Goal: Information Seeking & Learning: Learn about a topic

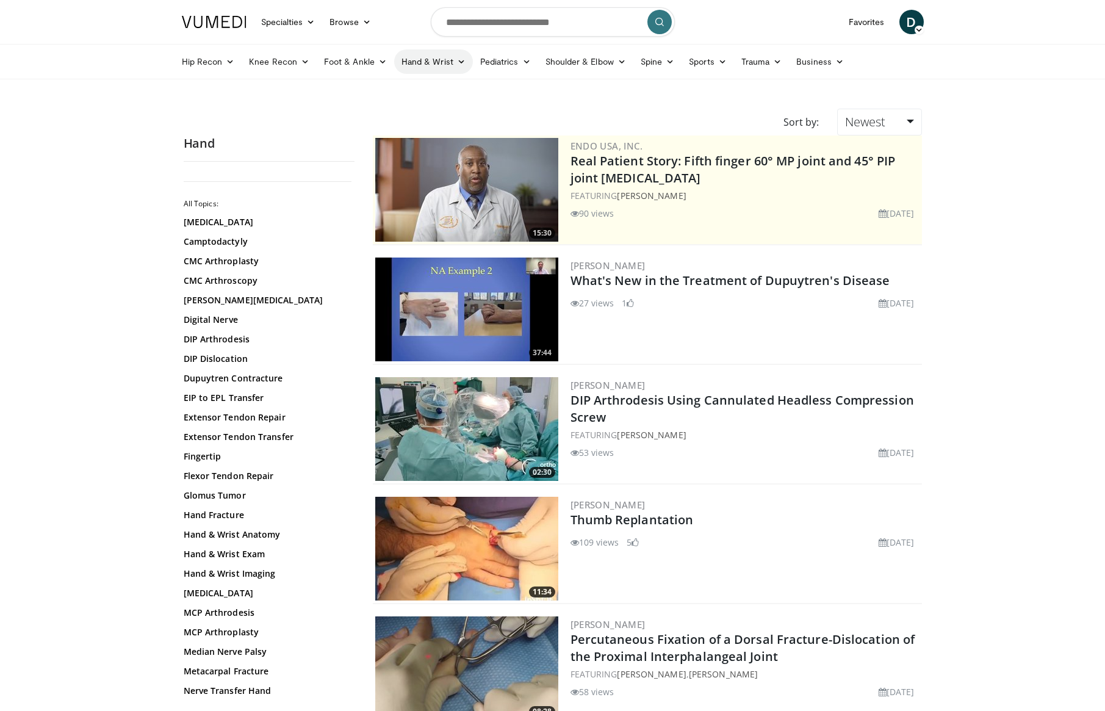
scroll to position [0, 1]
click at [433, 62] on link "Hand & Wrist" at bounding box center [433, 61] width 79 height 24
click at [430, 107] on link "Wrist" at bounding box center [467, 110] width 145 height 20
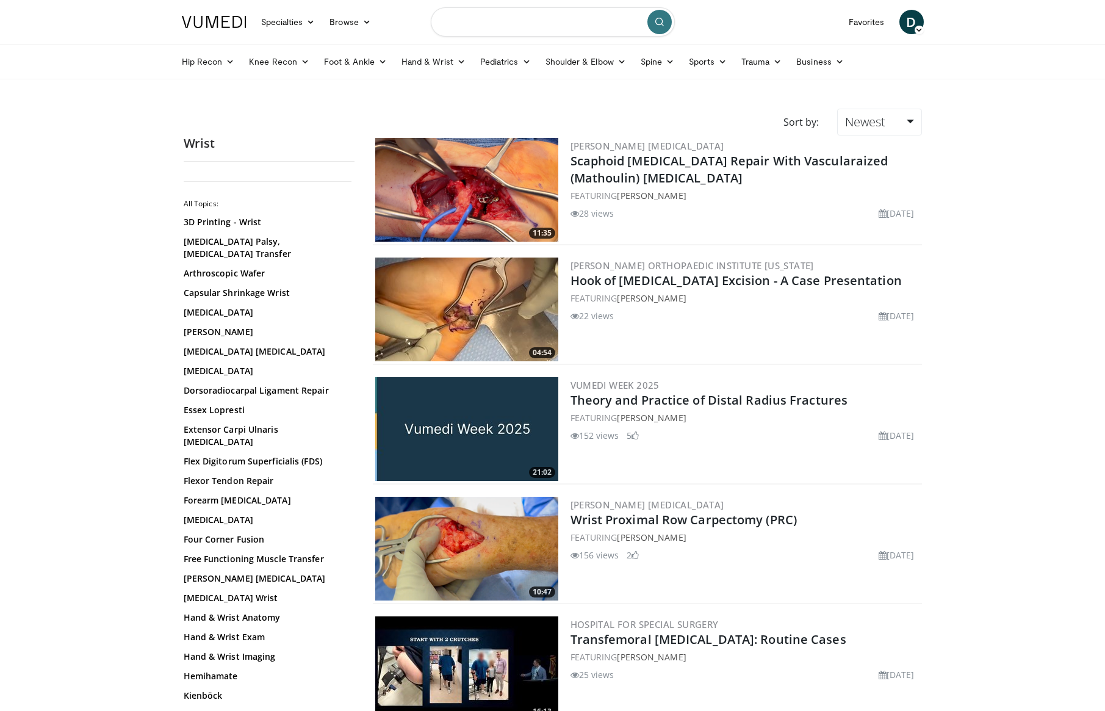
click at [495, 29] on input "Search topics, interventions" at bounding box center [553, 21] width 244 height 29
type input "**********"
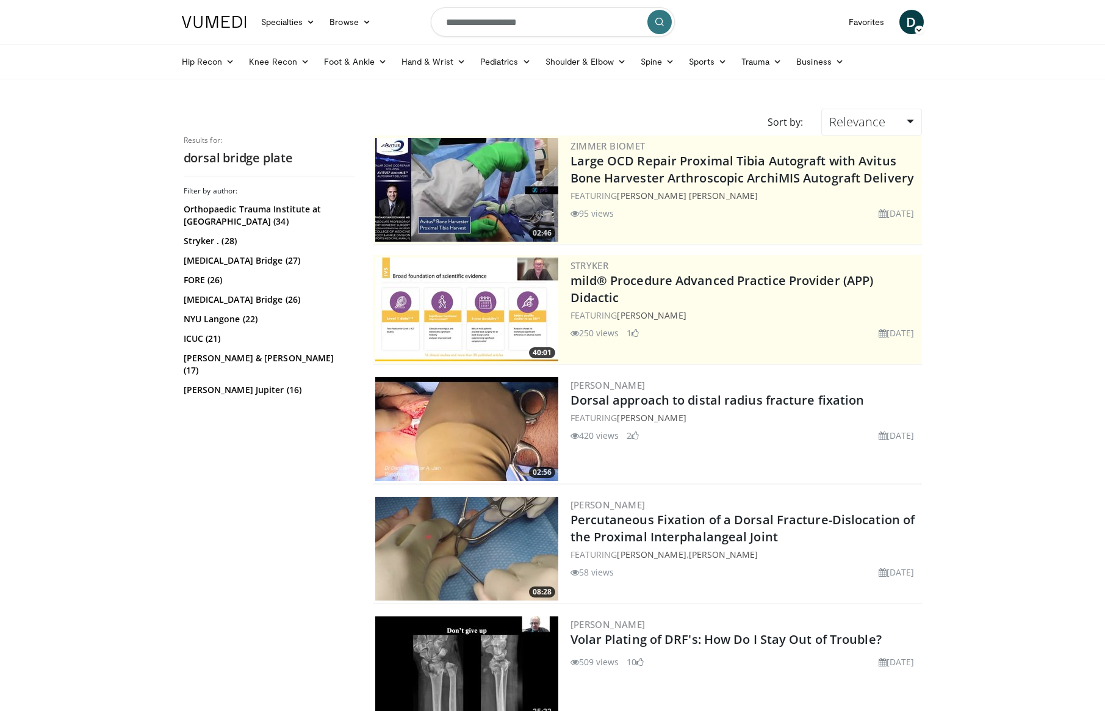
click at [506, 23] on input "**********" at bounding box center [553, 21] width 244 height 29
type input "**********"
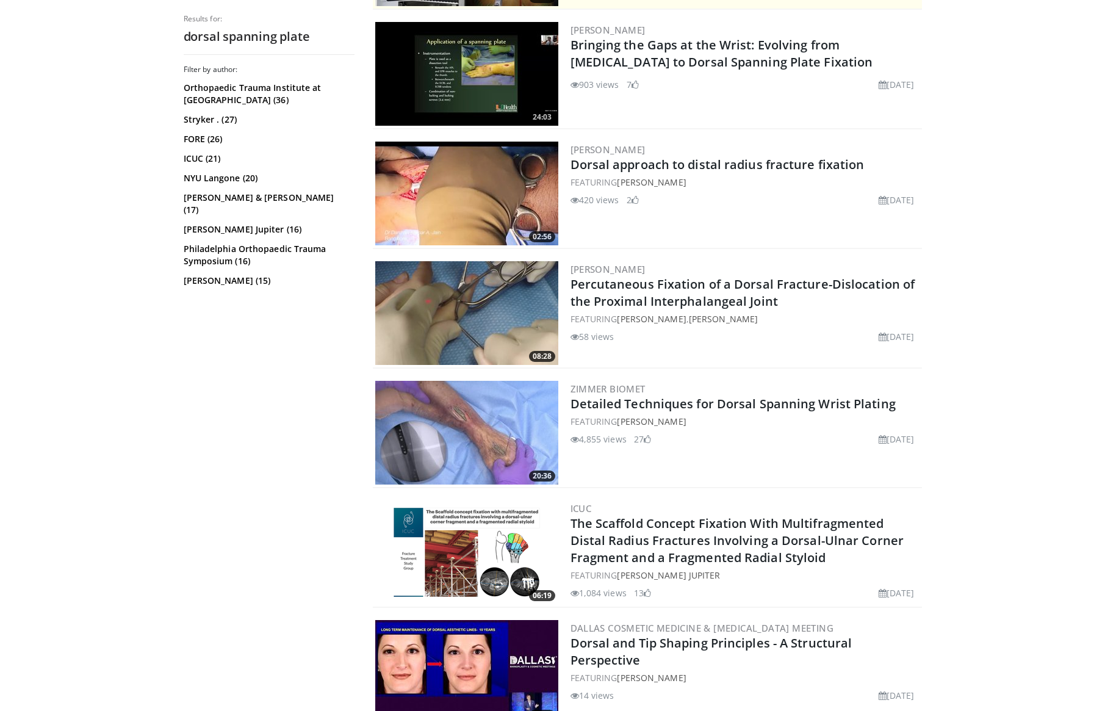
scroll to position [355, 0]
click at [470, 179] on img at bounding box center [466, 194] width 183 height 104
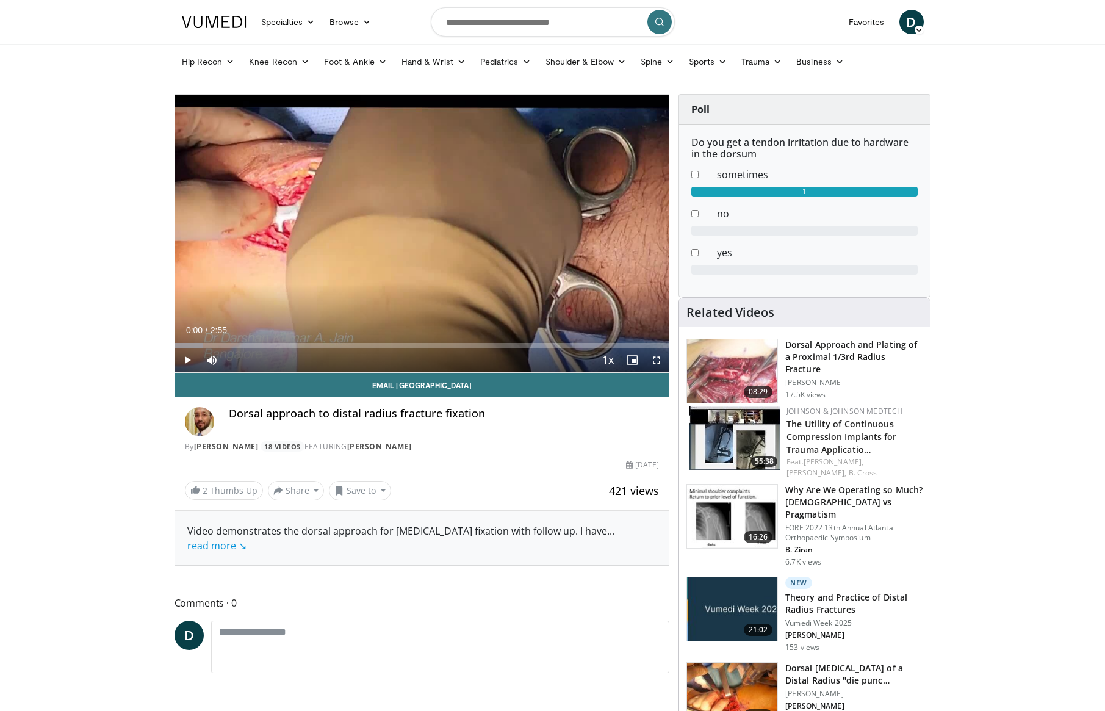
click at [188, 361] on span "Video Player" at bounding box center [187, 360] width 24 height 24
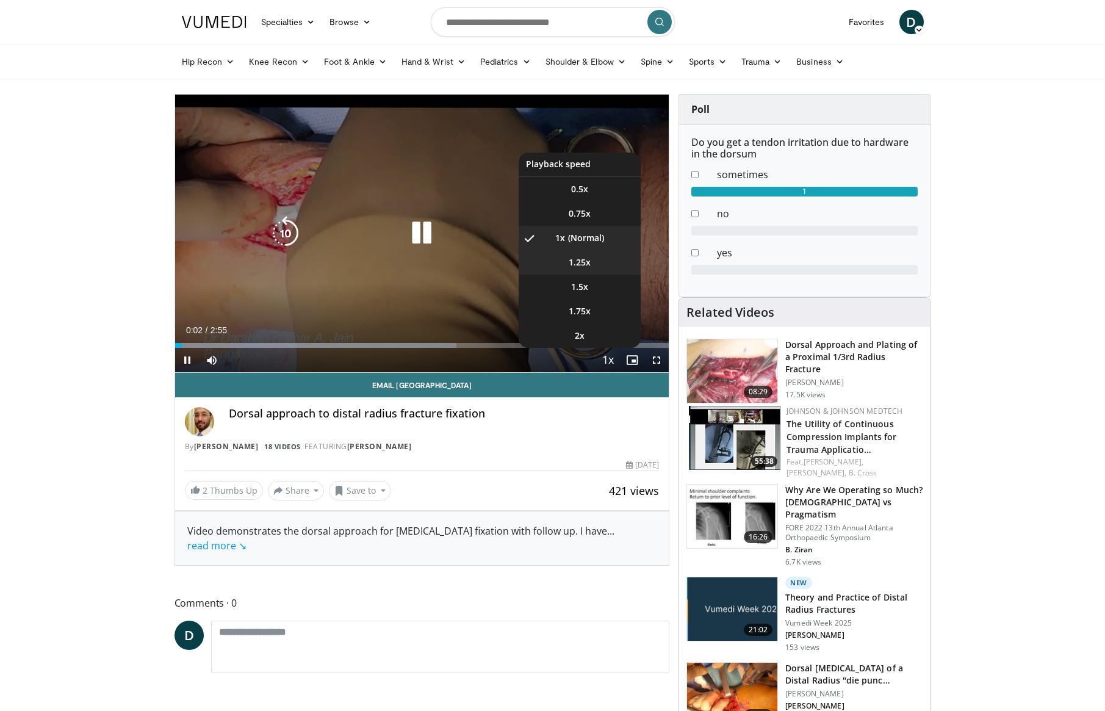
click at [577, 259] on span "1.25x" at bounding box center [580, 262] width 22 height 12
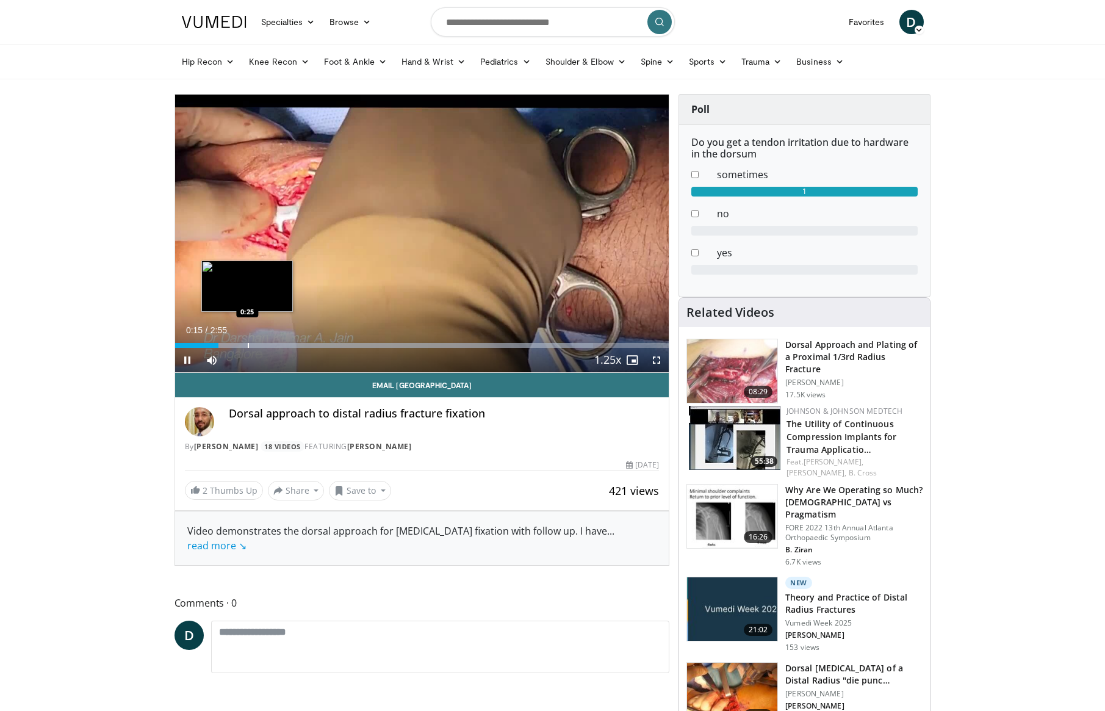
click at [248, 343] on div "Progress Bar" at bounding box center [248, 345] width 1 height 5
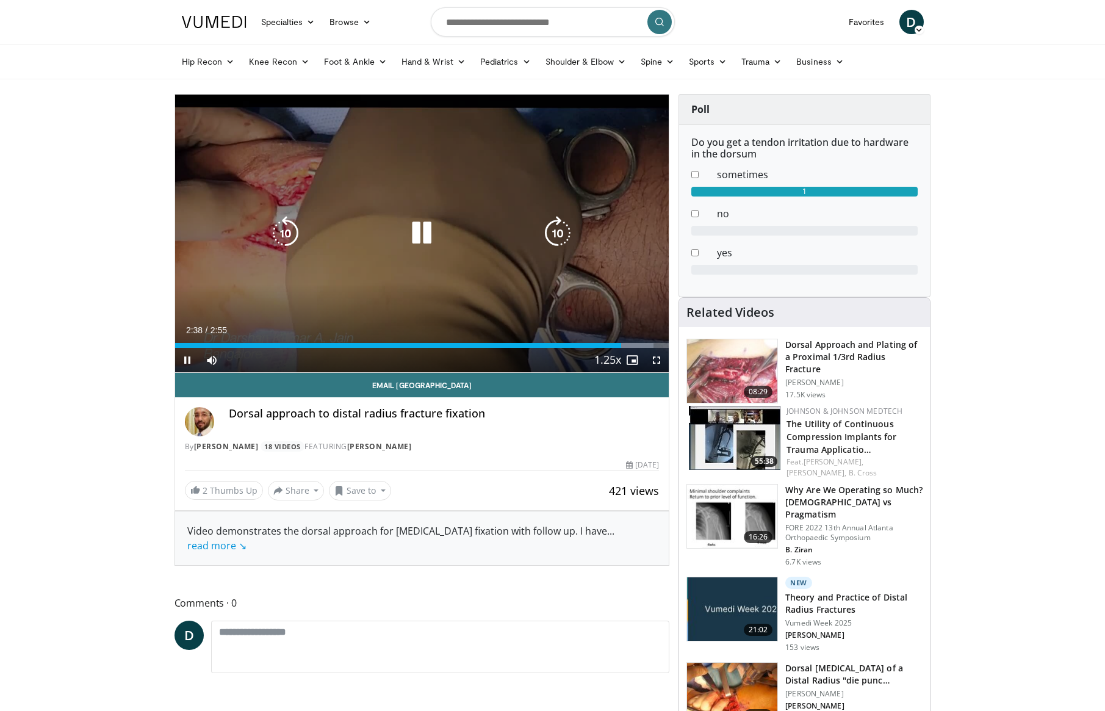
click at [426, 242] on icon "Video Player" at bounding box center [422, 233] width 34 height 34
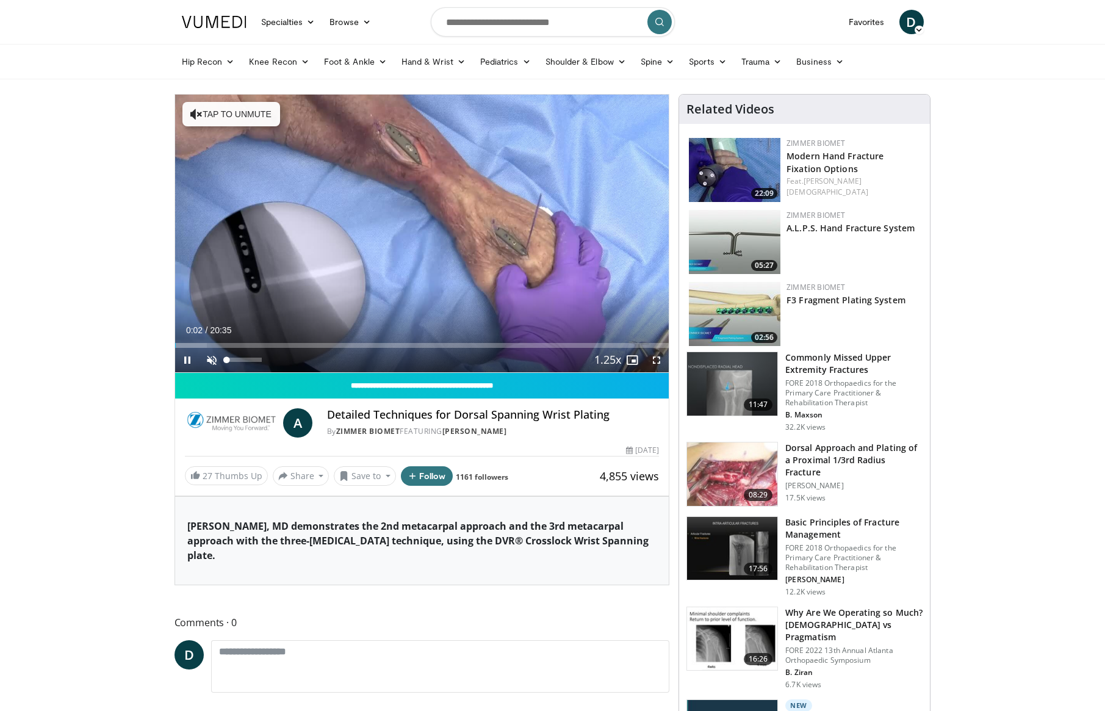
click at [215, 358] on span "Video Player" at bounding box center [212, 360] width 24 height 24
click at [257, 343] on div "Progress Bar" at bounding box center [257, 345] width 1 height 5
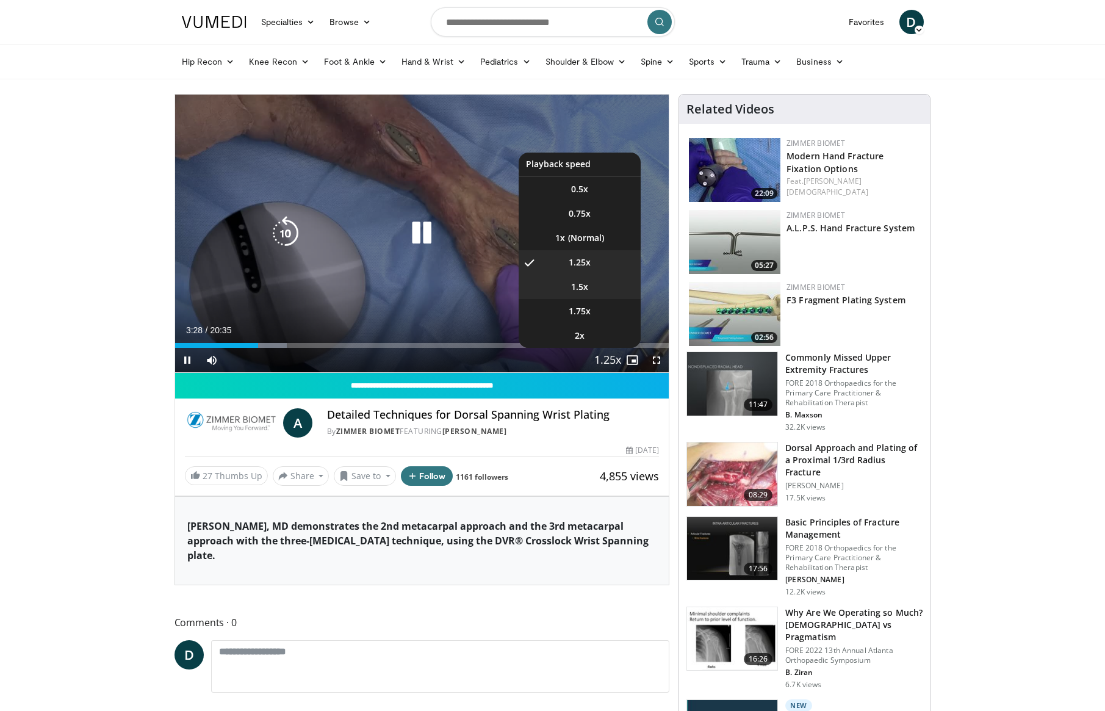
drag, startPoint x: 589, startPoint y: 285, endPoint x: 581, endPoint y: 289, distance: 9.0
click at [589, 285] on li "1.5x" at bounding box center [580, 287] width 122 height 24
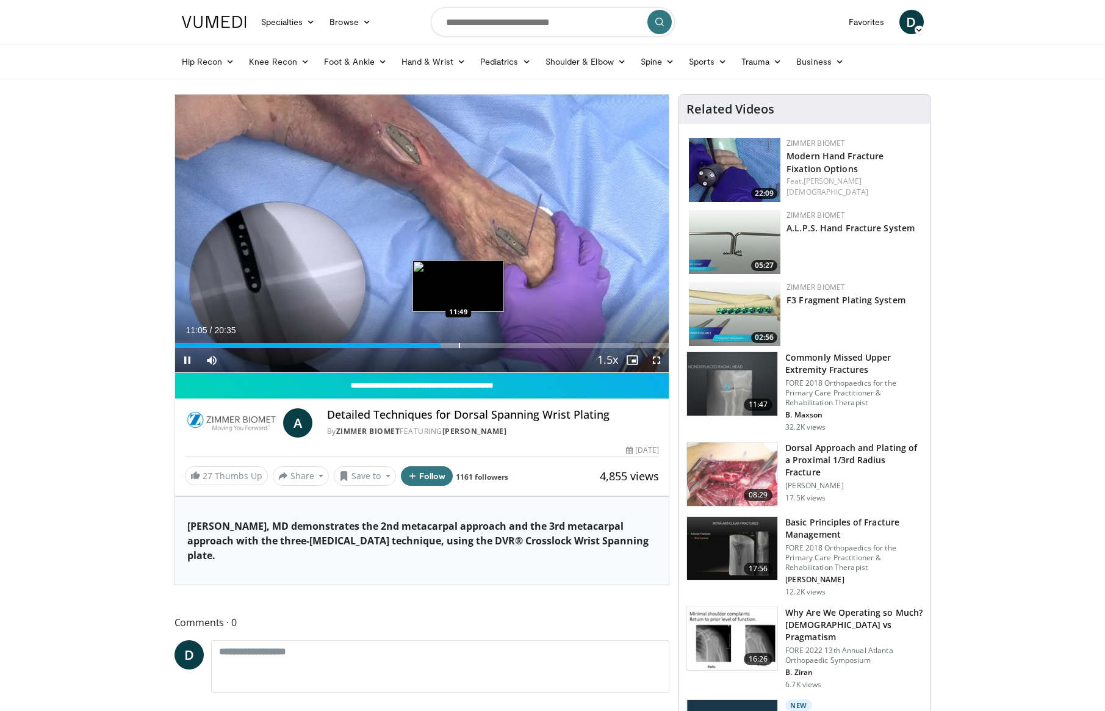
click at [459, 344] on div "Progress Bar" at bounding box center [459, 345] width 1 height 5
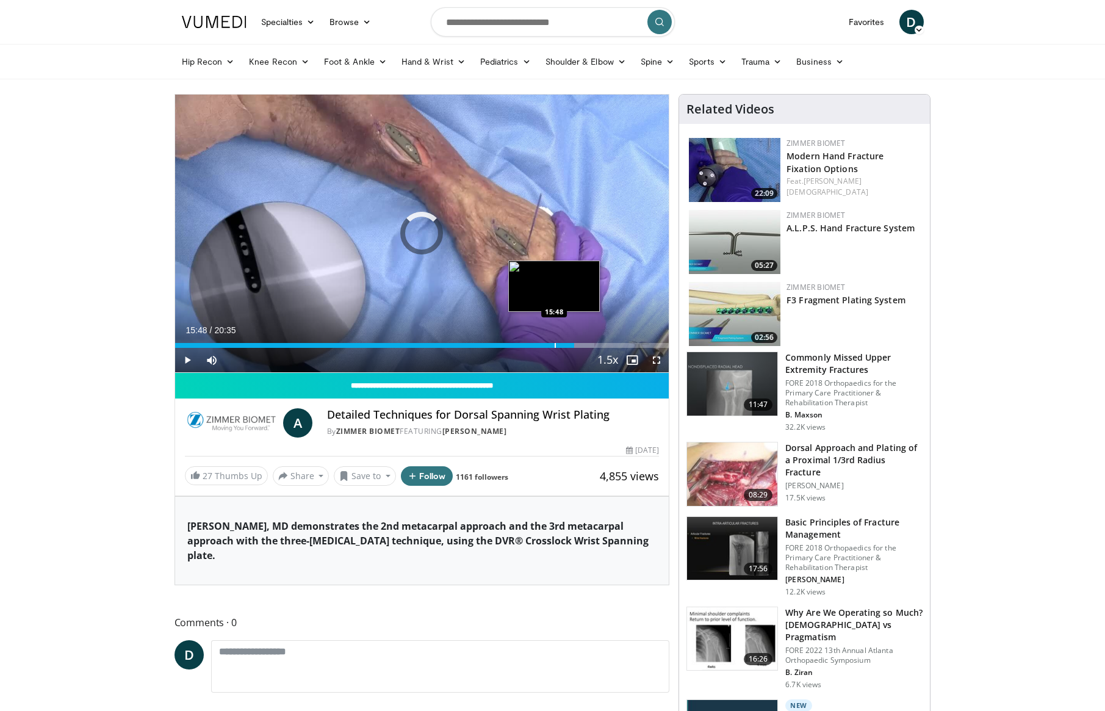
click at [555, 344] on div "Progress Bar" at bounding box center [555, 345] width 1 height 5
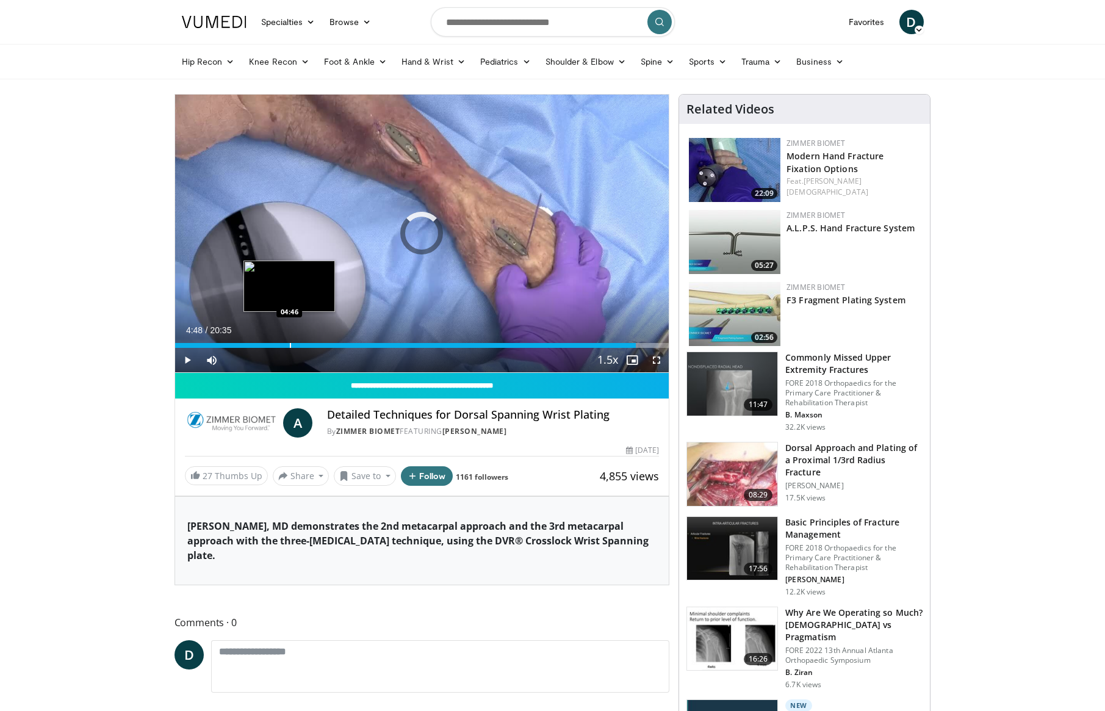
click at [290, 344] on div "Progress Bar" at bounding box center [290, 345] width 1 height 5
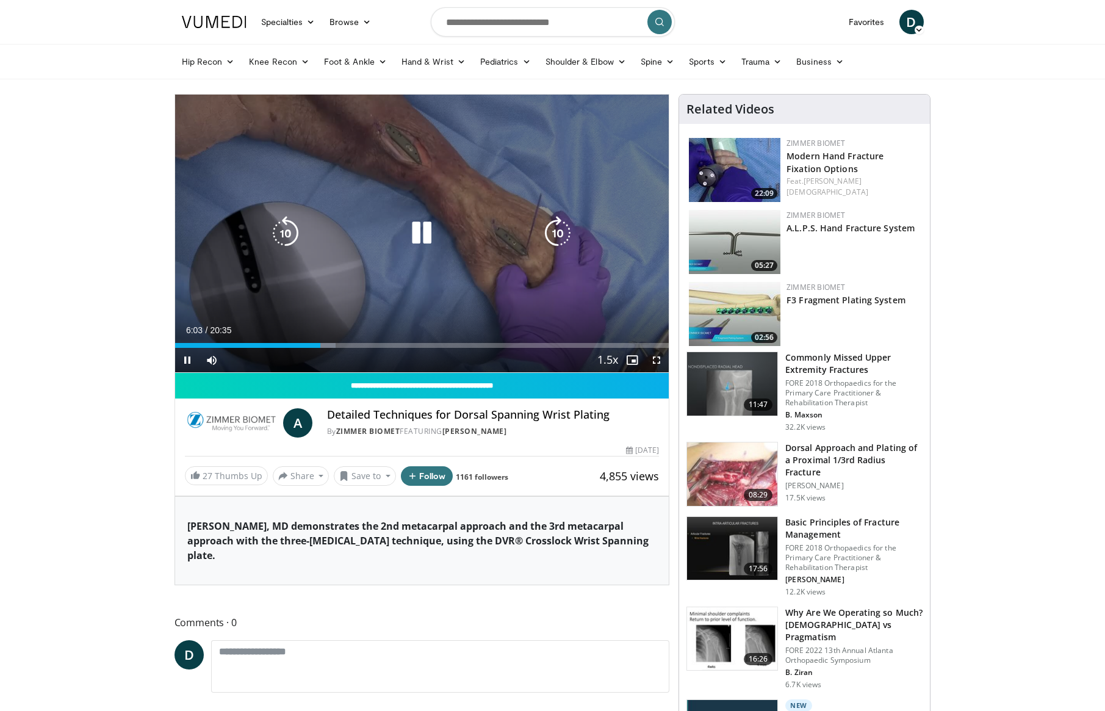
click at [423, 242] on icon "Video Player" at bounding box center [422, 233] width 34 height 34
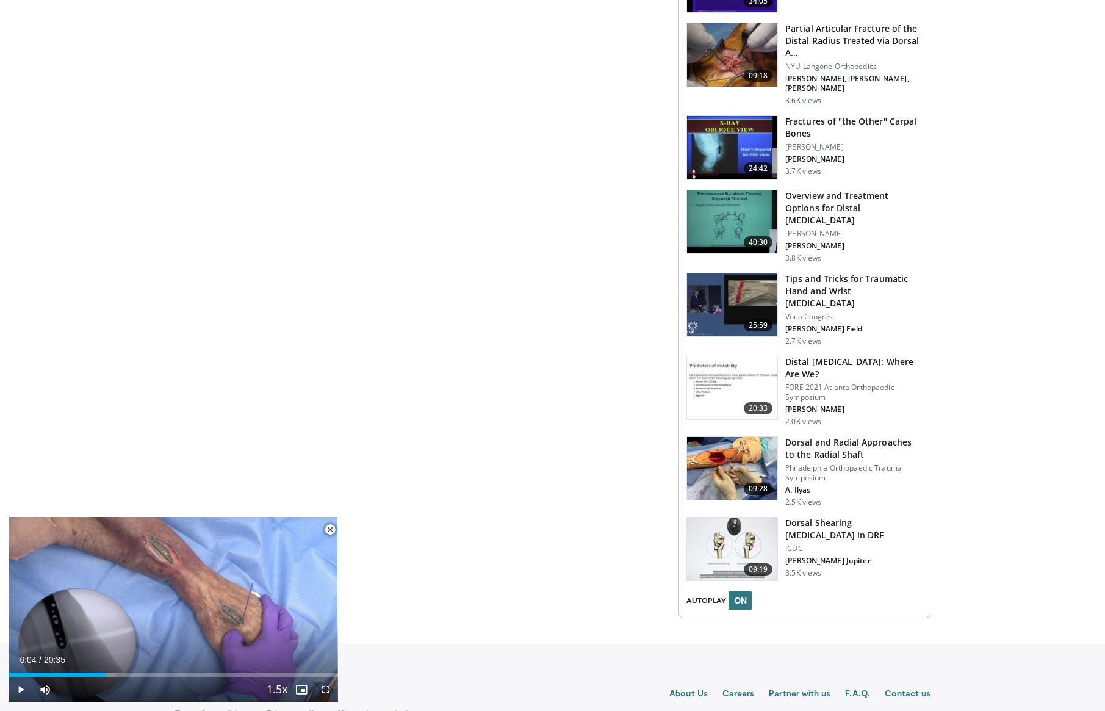
scroll to position [1151, 0]
click at [731, 518] on img at bounding box center [732, 549] width 90 height 63
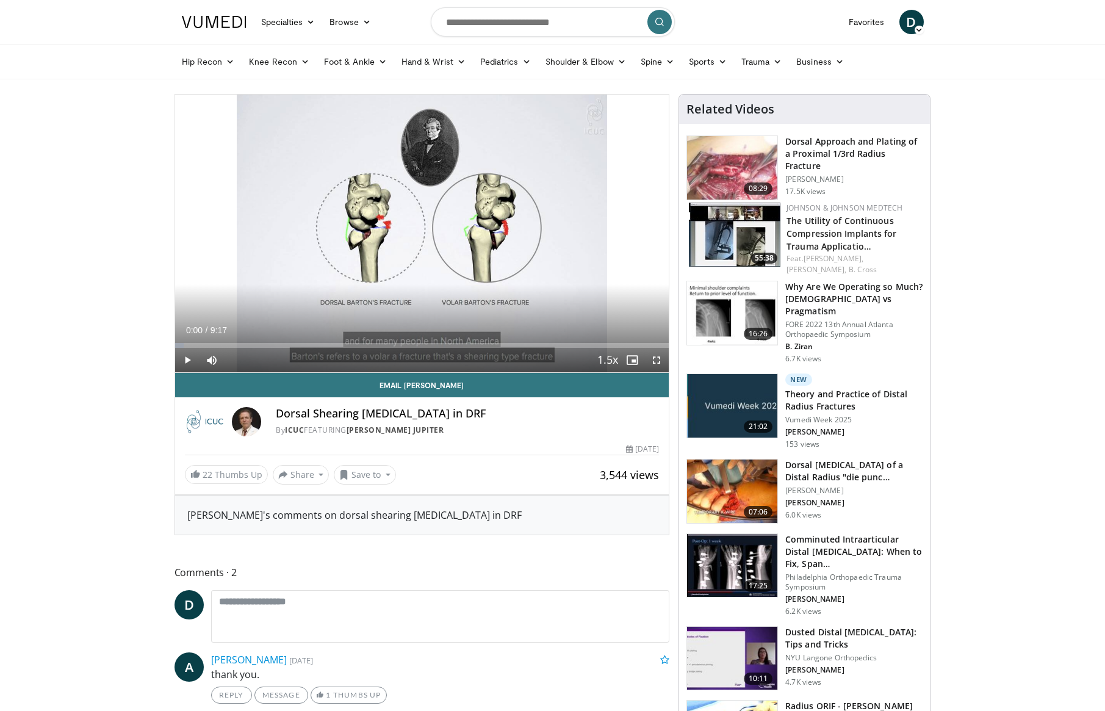
click at [187, 361] on span "Video Player" at bounding box center [187, 360] width 24 height 24
drag, startPoint x: 248, startPoint y: 346, endPoint x: 254, endPoint y: 351, distance: 7.8
click at [0, 0] on div "Progress Bar" at bounding box center [0, 0] width 0 height 0
click at [285, 345] on div "Progress Bar" at bounding box center [285, 345] width 1 height 5
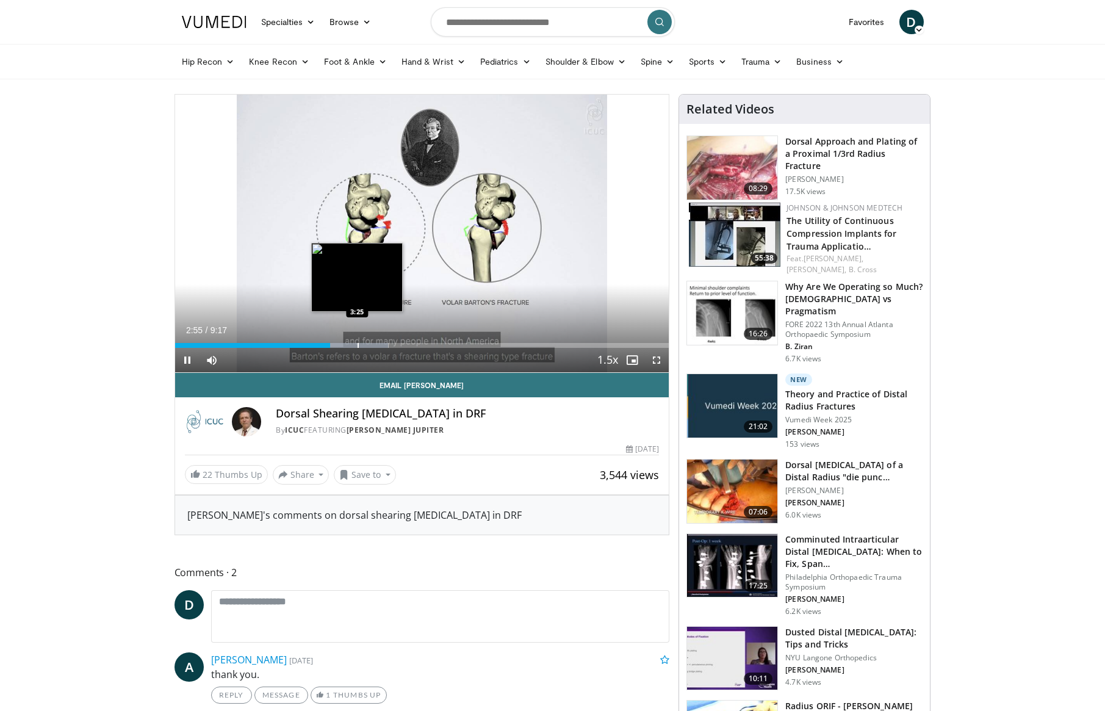
click at [358, 344] on div "Progress Bar" at bounding box center [358, 345] width 1 height 5
